Goal: Task Accomplishment & Management: Complete application form

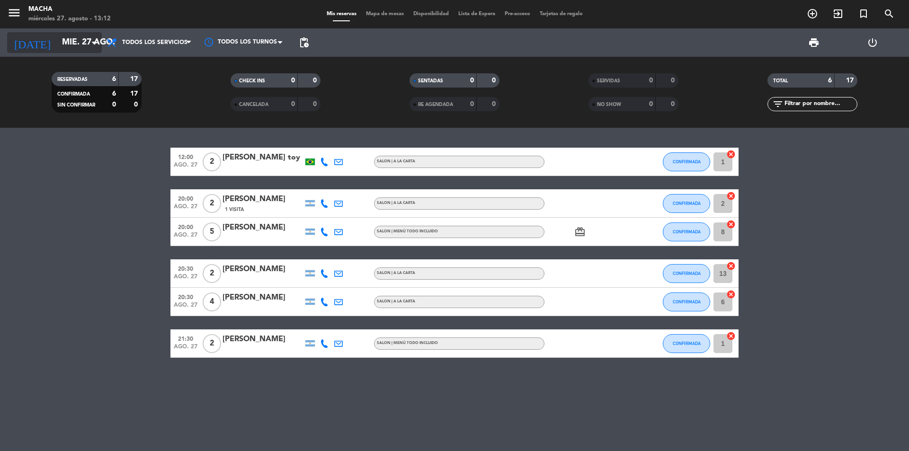
click at [82, 42] on input "mié. 27 ago." at bounding box center [112, 42] width 110 height 19
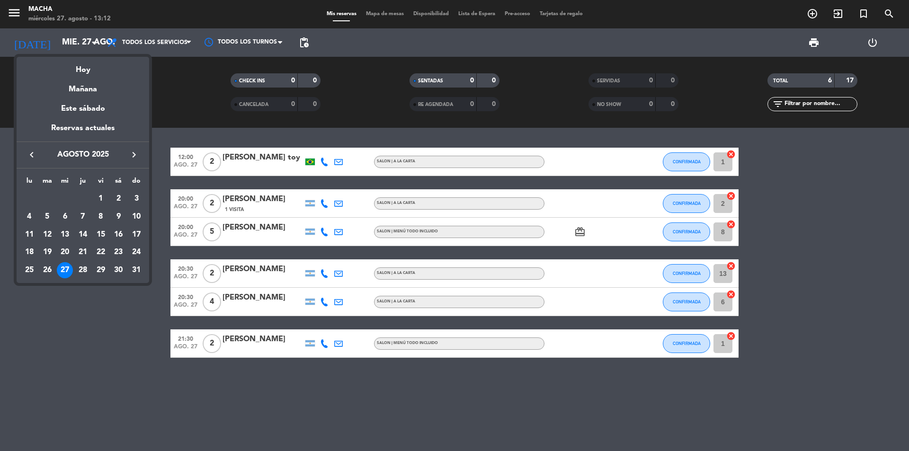
drag, startPoint x: 817, startPoint y: 10, endPoint x: 812, endPoint y: 15, distance: 6.7
click at [815, 12] on div at bounding box center [454, 225] width 909 height 451
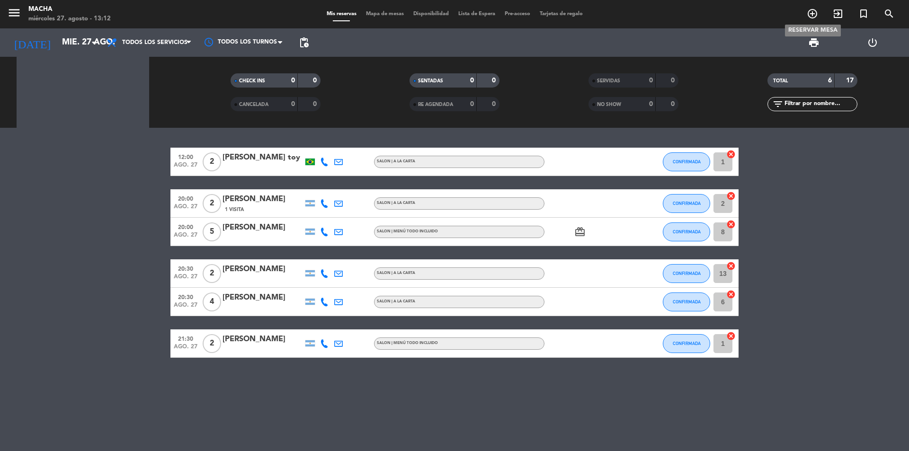
click at [810, 17] on icon "add_circle_outline" at bounding box center [812, 13] width 11 height 11
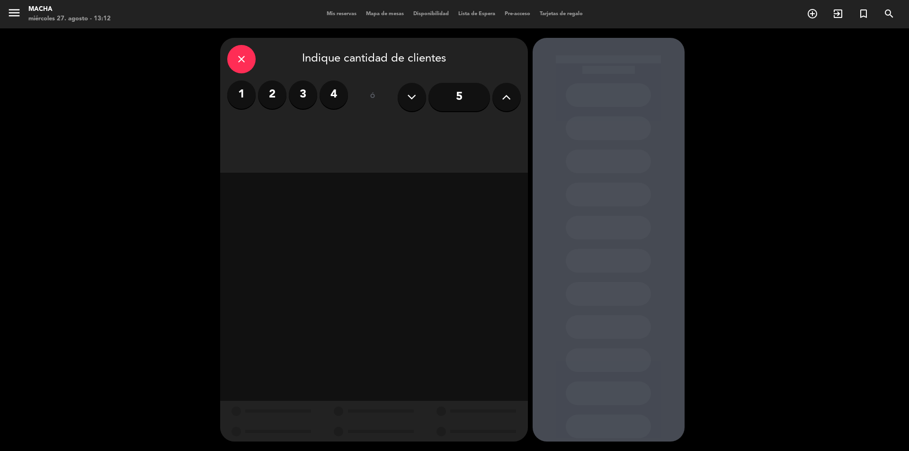
click at [334, 94] on label "4" at bounding box center [334, 94] width 28 height 28
click at [264, 132] on div "Almuerzo" at bounding box center [275, 129] width 96 height 19
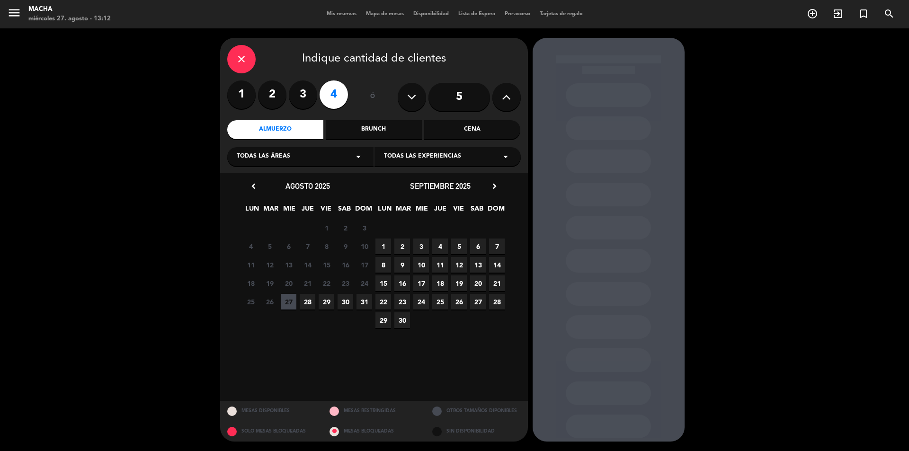
click at [306, 303] on span "28" at bounding box center [308, 302] width 16 height 16
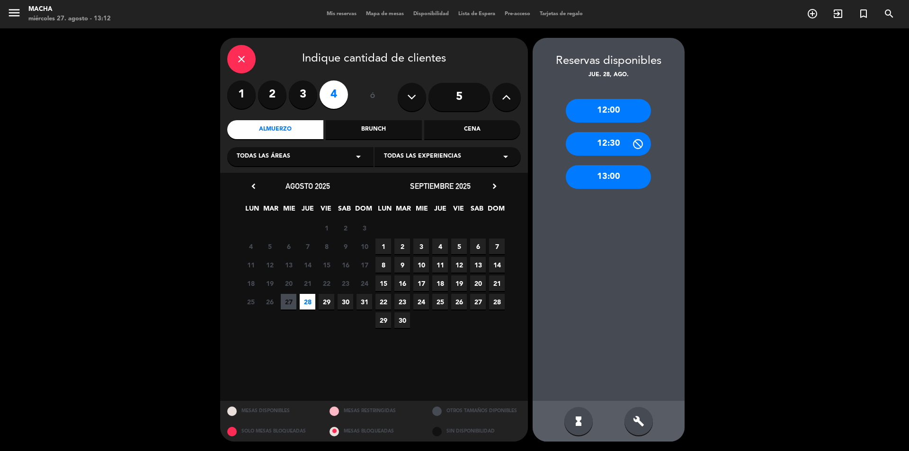
click at [643, 413] on div "build" at bounding box center [638, 421] width 28 height 28
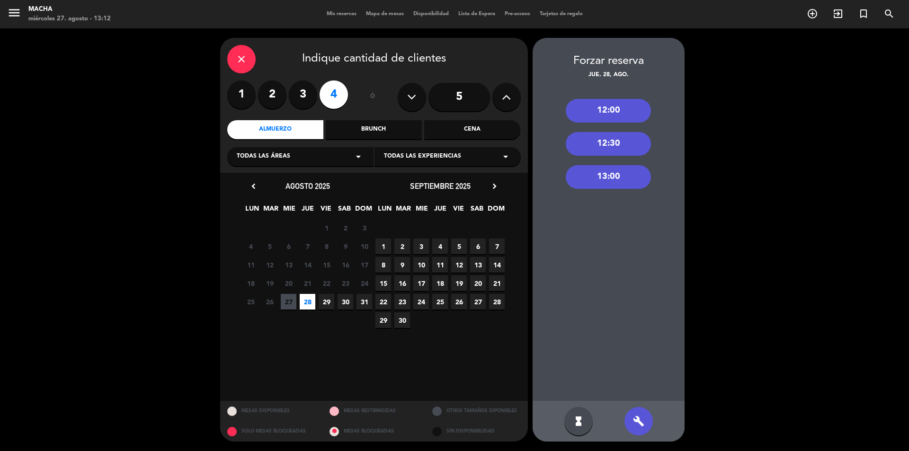
click at [615, 181] on div "13:00" at bounding box center [608, 177] width 85 height 24
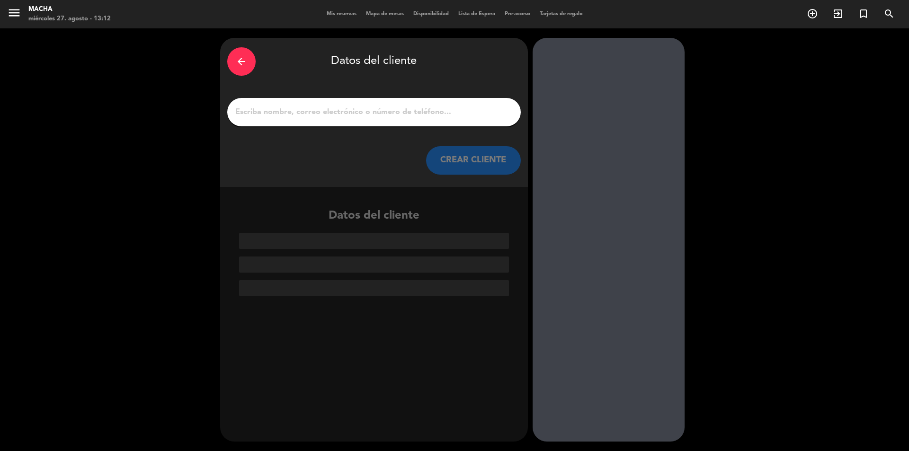
click at [333, 109] on input "1" at bounding box center [373, 112] width 279 height 13
type input "d"
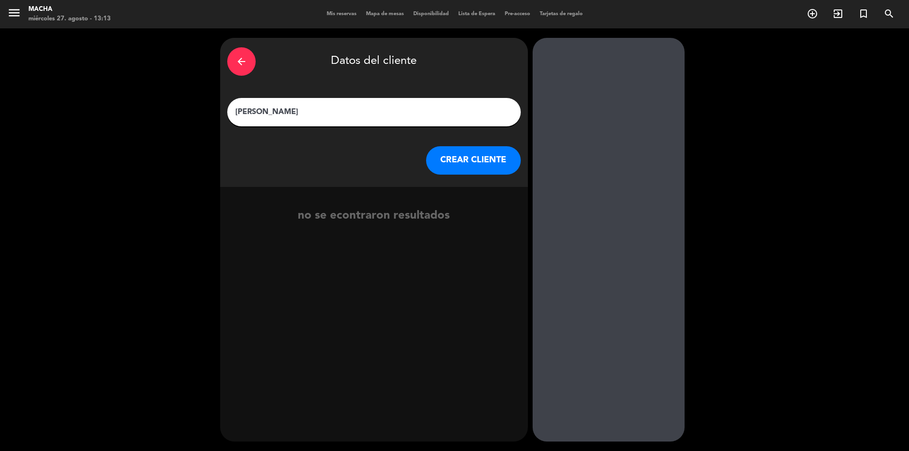
type input "[PERSON_NAME]"
click at [502, 166] on button "CREAR CLIENTE" at bounding box center [473, 160] width 95 height 28
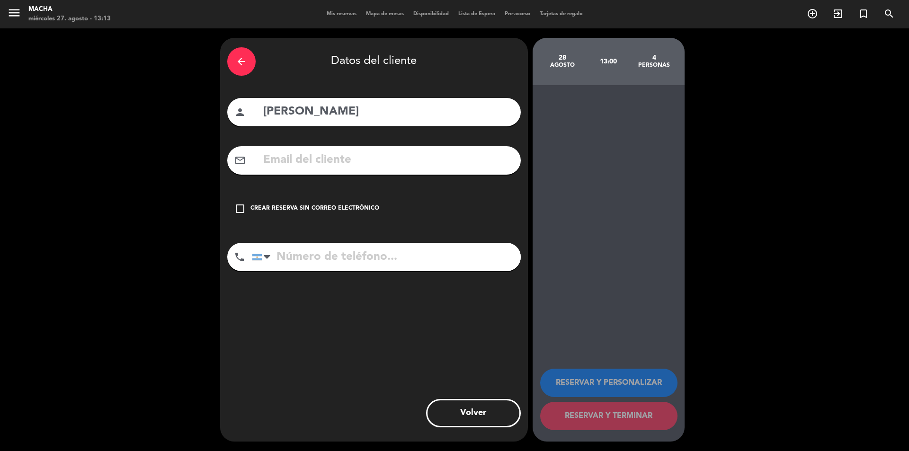
drag, startPoint x: 337, startPoint y: 261, endPoint x: 265, endPoint y: 235, distance: 76.4
click at [337, 260] on input "tel" at bounding box center [386, 257] width 269 height 28
paste input "[PHONE_NUMBER]"
click at [295, 255] on input "[PHONE_NUMBER]" at bounding box center [386, 257] width 269 height 28
type input "1154293999"
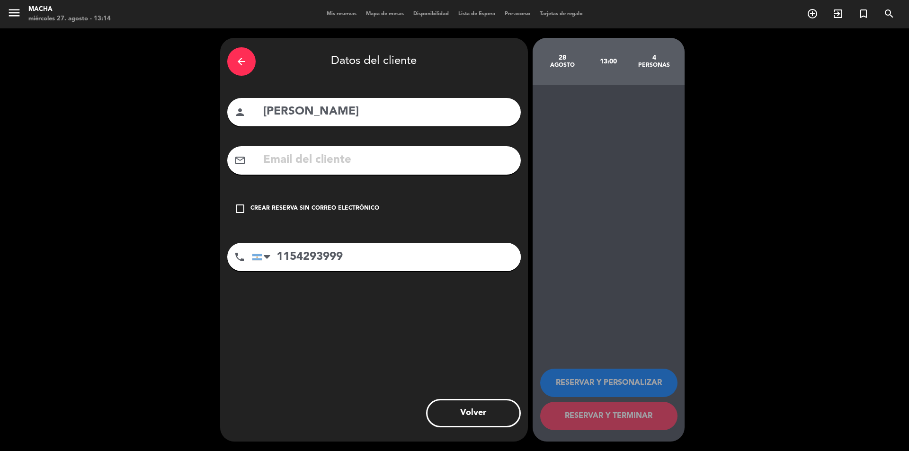
click at [248, 205] on div "check_box_outline_blank Crear reserva sin correo electrónico" at bounding box center [373, 209] width 293 height 28
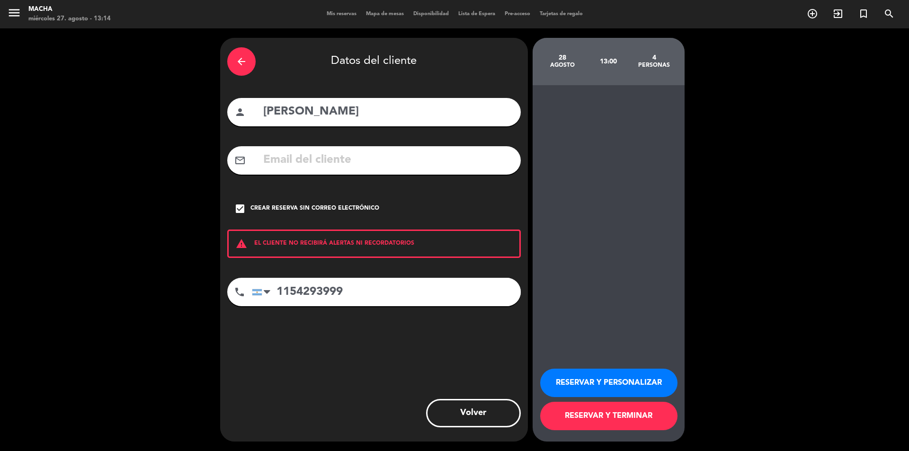
click at [612, 377] on button "RESERVAR Y PERSONALIZAR" at bounding box center [608, 383] width 137 height 28
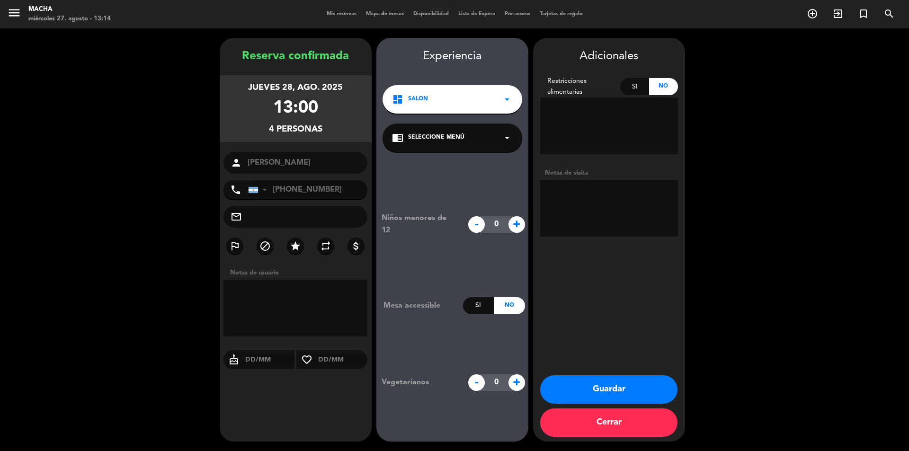
click at [460, 129] on div "chrome_reader_mode Seleccione Menú arrow_drop_down" at bounding box center [452, 138] width 140 height 28
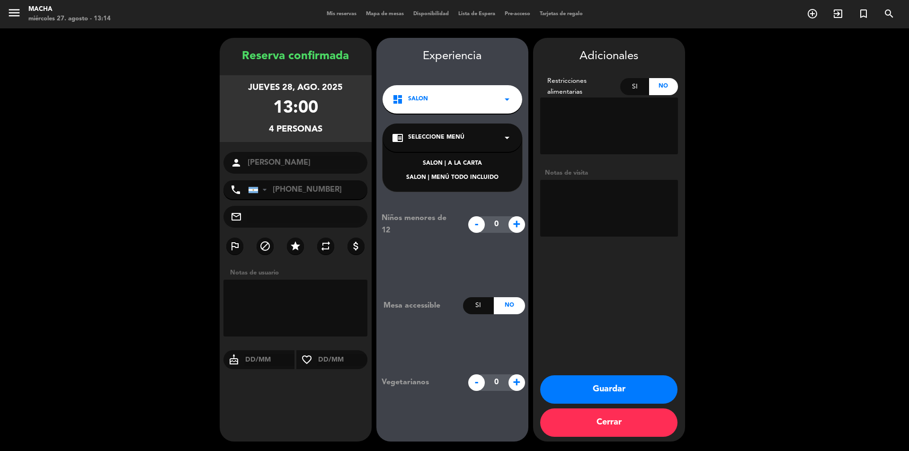
click at [462, 165] on div "SALON | A LA CARTA" at bounding box center [452, 163] width 121 height 9
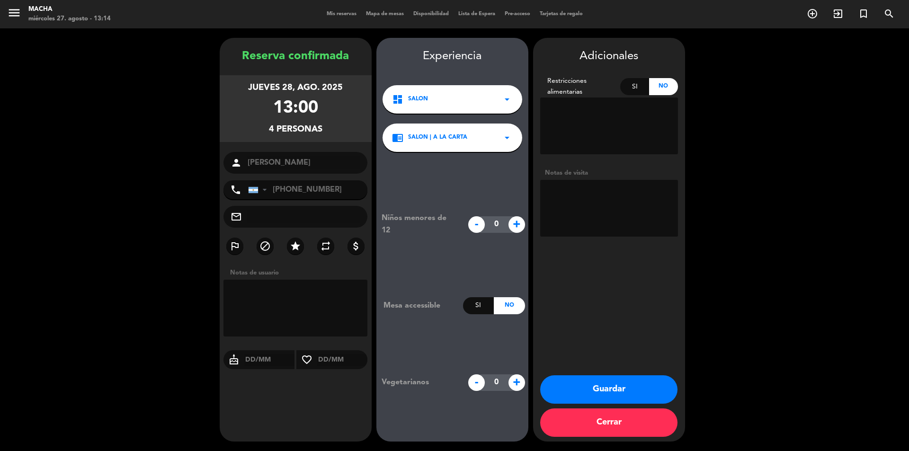
click at [571, 204] on textarea at bounding box center [609, 208] width 138 height 57
type textarea "Cumple 70, reservo por wpp, compre velitas para bajarle con el 7 0, pedir en pa…"
click at [605, 381] on button "Guardar" at bounding box center [608, 389] width 137 height 28
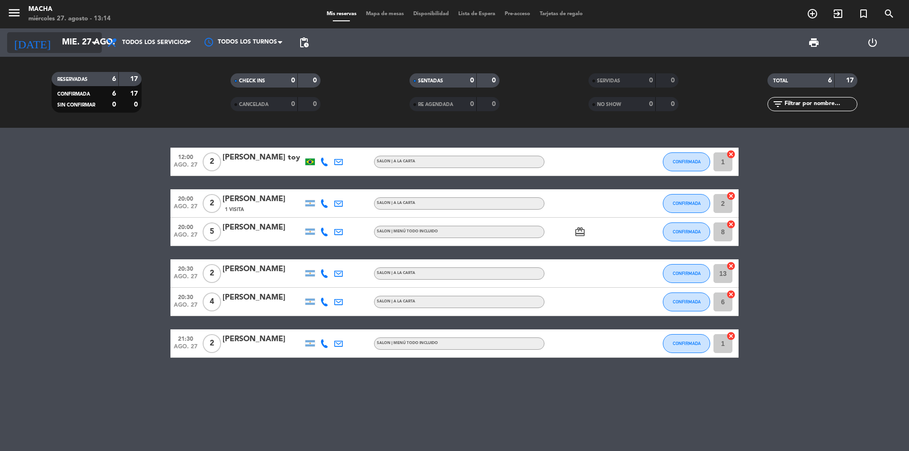
click at [64, 42] on input "mié. 27 ago." at bounding box center [112, 42] width 110 height 19
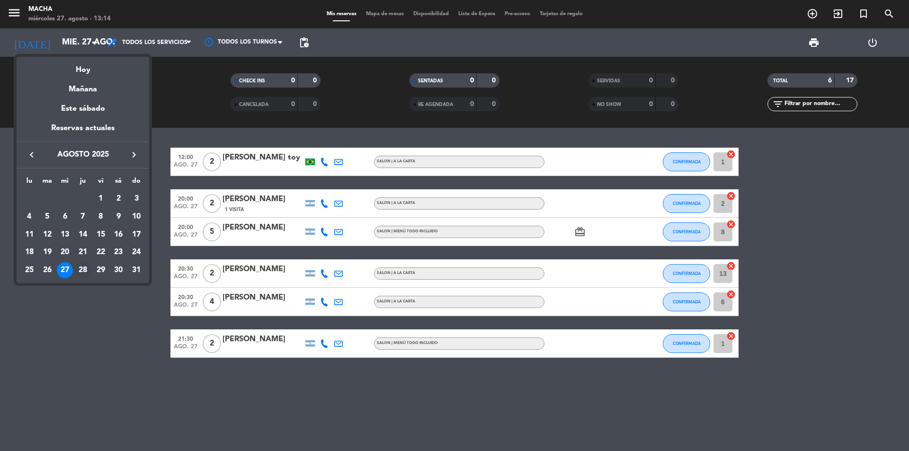
click at [80, 271] on div "28" at bounding box center [83, 270] width 16 height 16
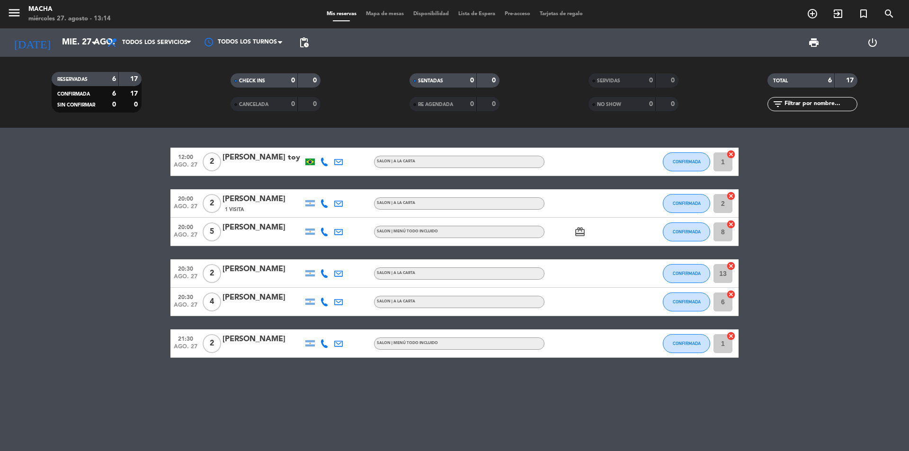
type input "jue. 28 ago."
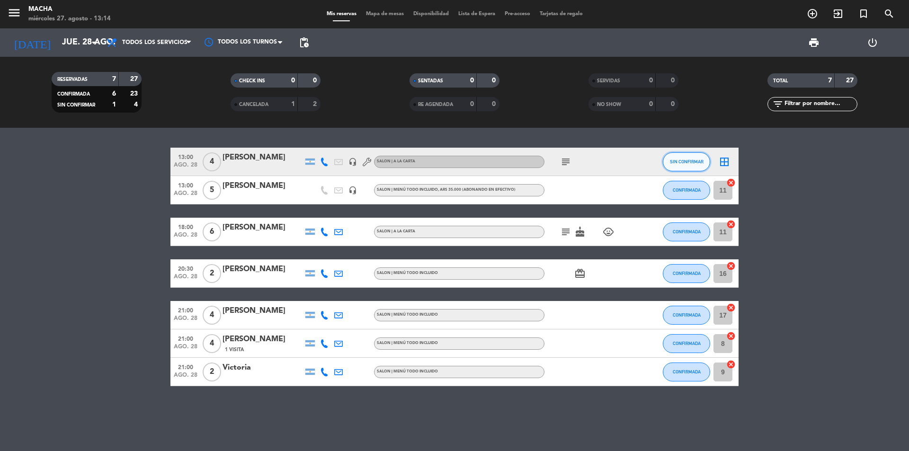
click at [687, 167] on button "SIN CONFIRMAR" at bounding box center [686, 161] width 47 height 19
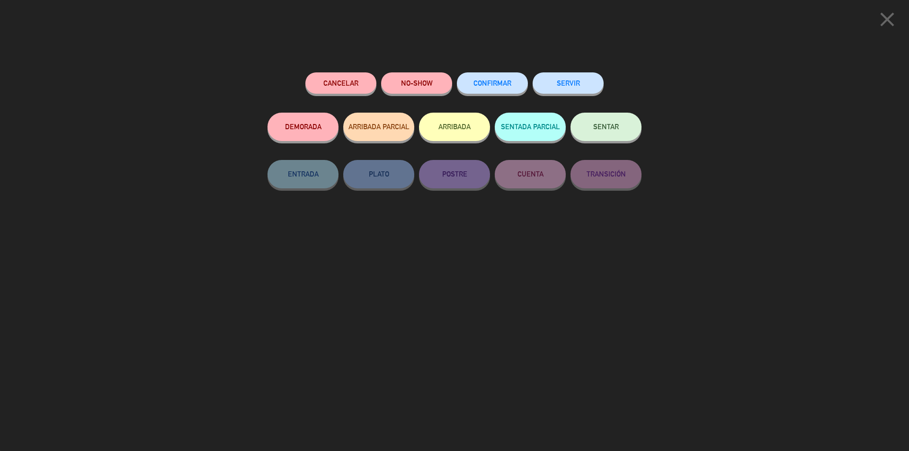
click at [501, 92] on button "CONFIRMAR" at bounding box center [492, 82] width 71 height 21
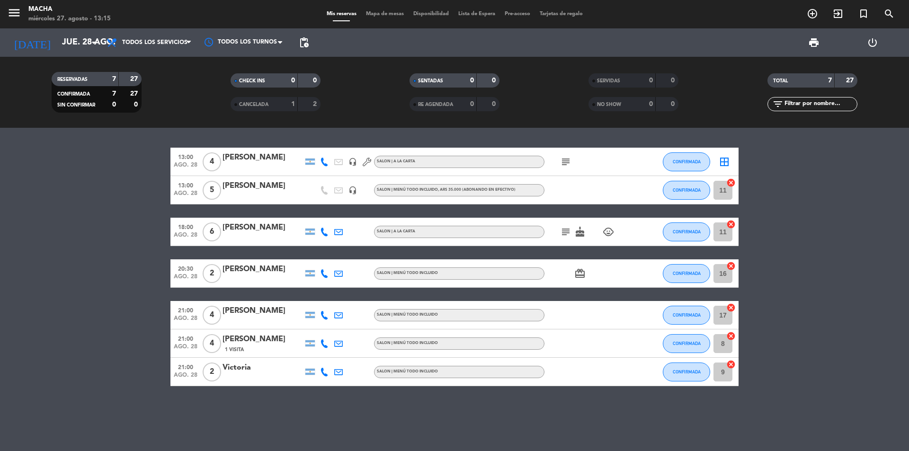
click at [263, 160] on div "[PERSON_NAME]" at bounding box center [262, 157] width 80 height 12
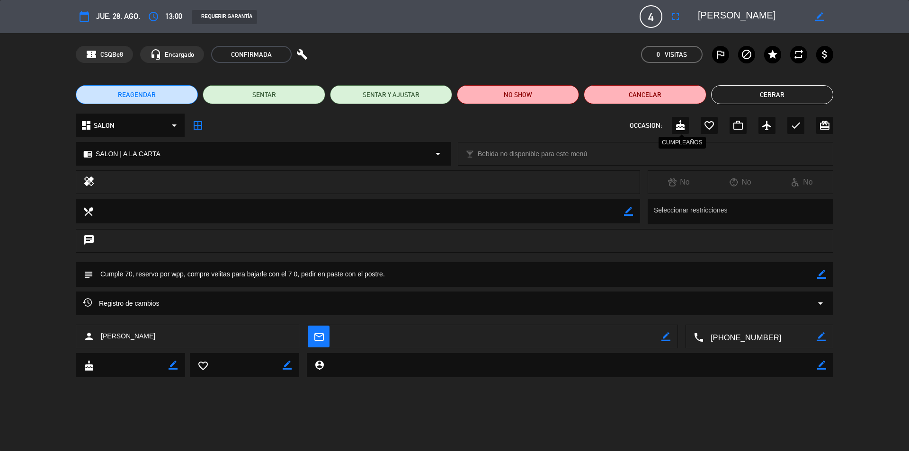
click at [681, 128] on icon "cake" at bounding box center [680, 125] width 11 height 11
click at [824, 275] on icon "border_color" at bounding box center [821, 274] width 9 height 9
type textarea "Cumple 70, reservo por wpp, compre velitas para bajarle con el 7 0, pedir en pa…"
click at [823, 277] on icon at bounding box center [821, 274] width 9 height 9
